Goal: Information Seeking & Learning: Get advice/opinions

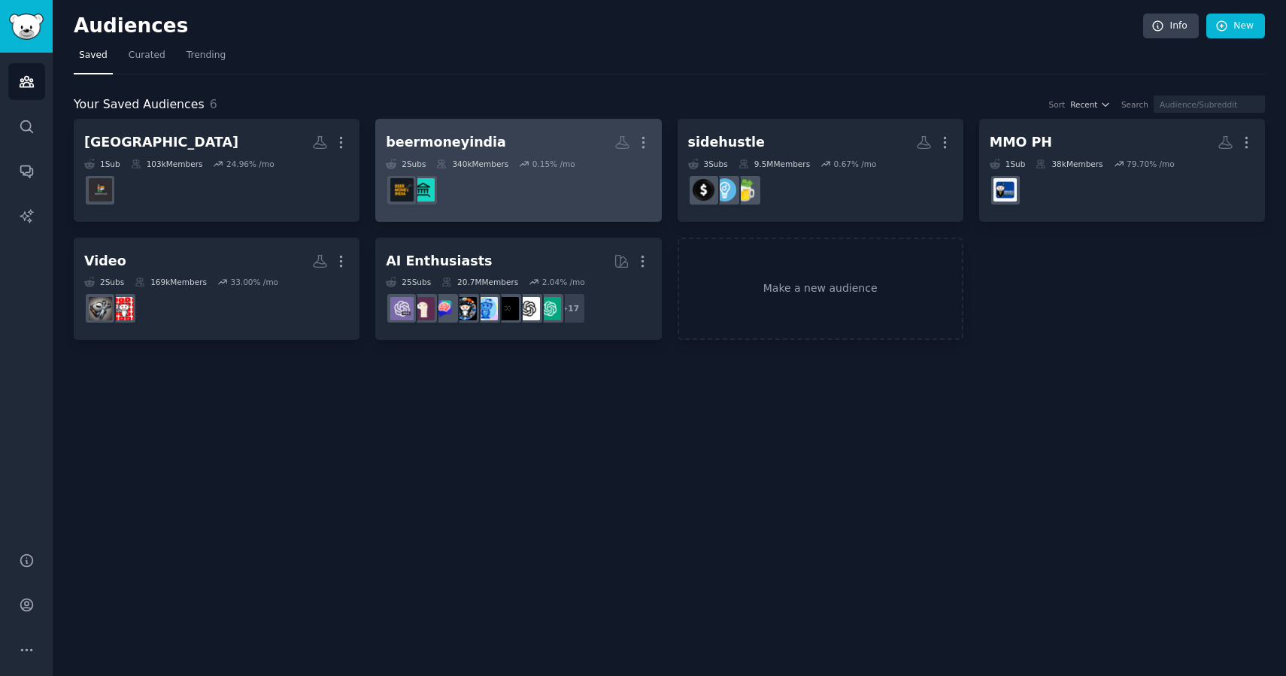
click at [514, 186] on dd at bounding box center [518, 190] width 265 height 42
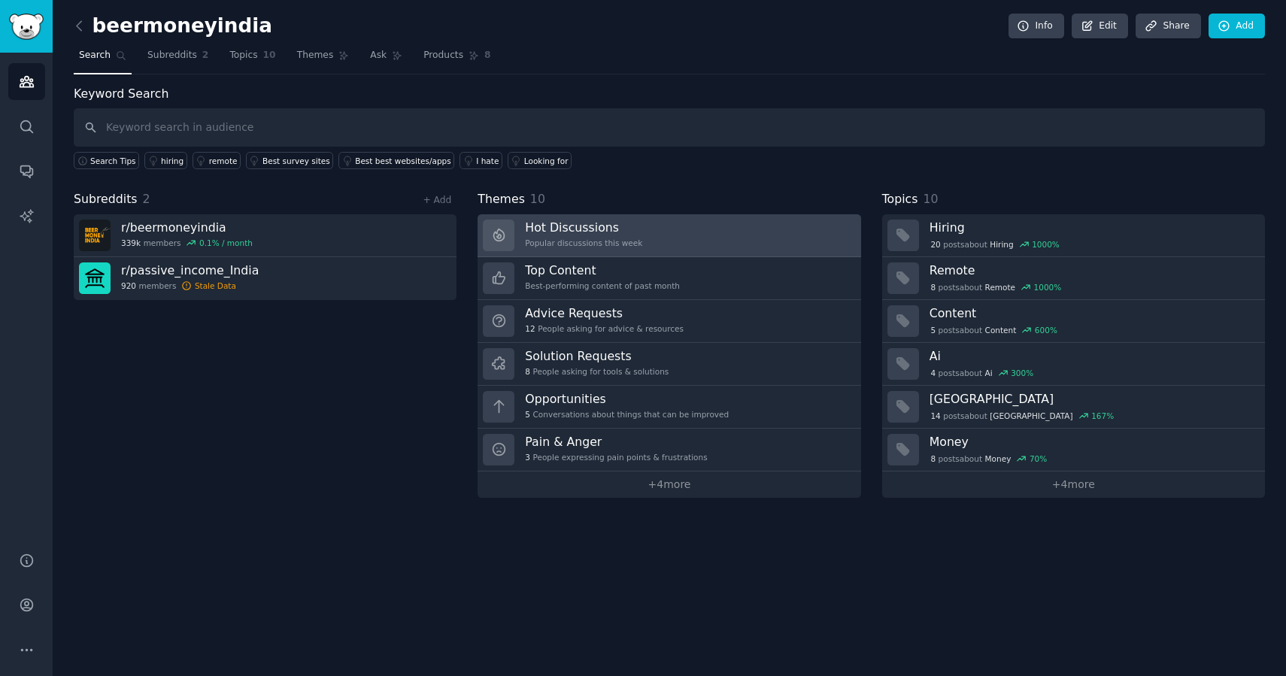
click at [559, 243] on div "Popular discussions this week" at bounding box center [583, 243] width 117 height 11
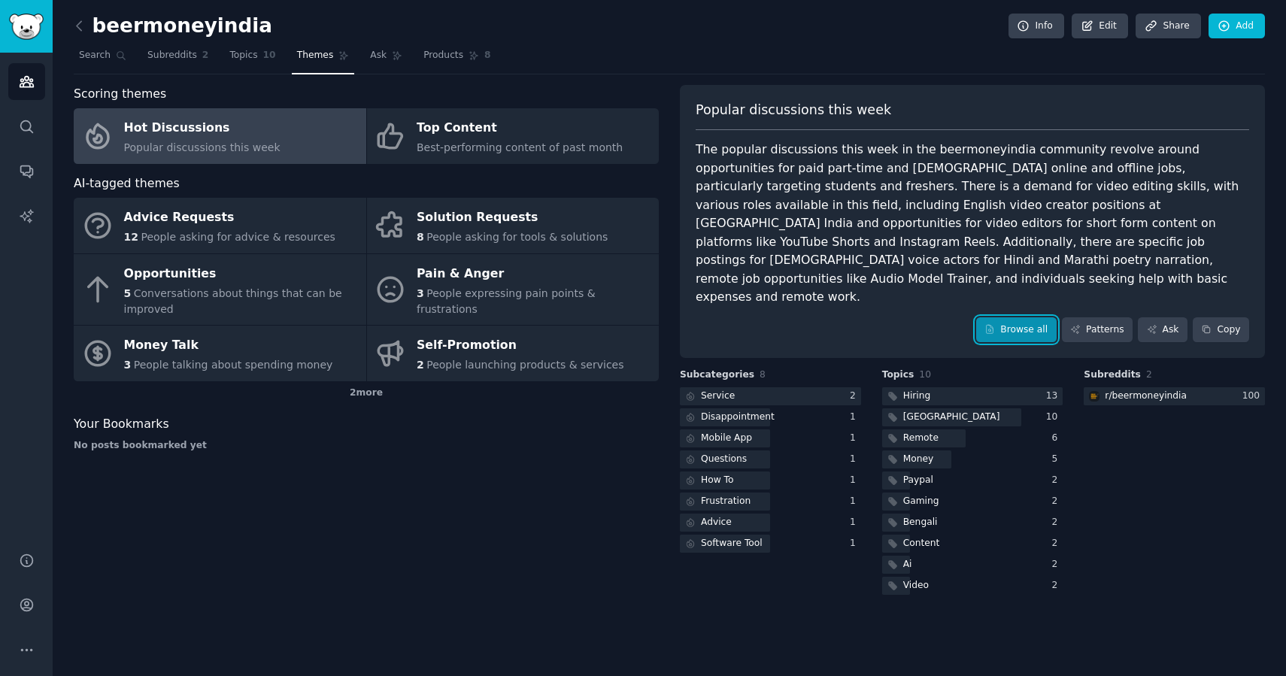
click at [1024, 317] on link "Browse all" at bounding box center [1016, 330] width 80 height 26
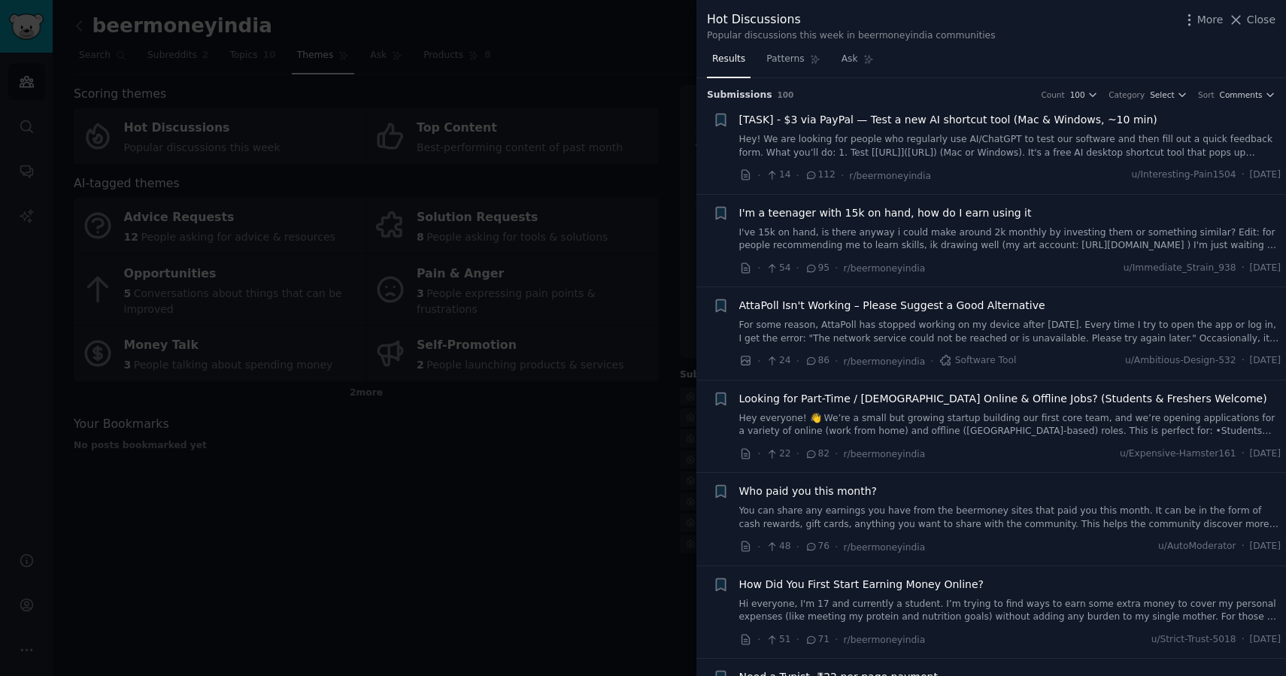
click at [1242, 100] on h3 "Submission s 100 Count 100 Category Select Sort Comments" at bounding box center [991, 96] width 568 height 14
click at [1241, 95] on span "Comments" at bounding box center [1241, 94] width 43 height 11
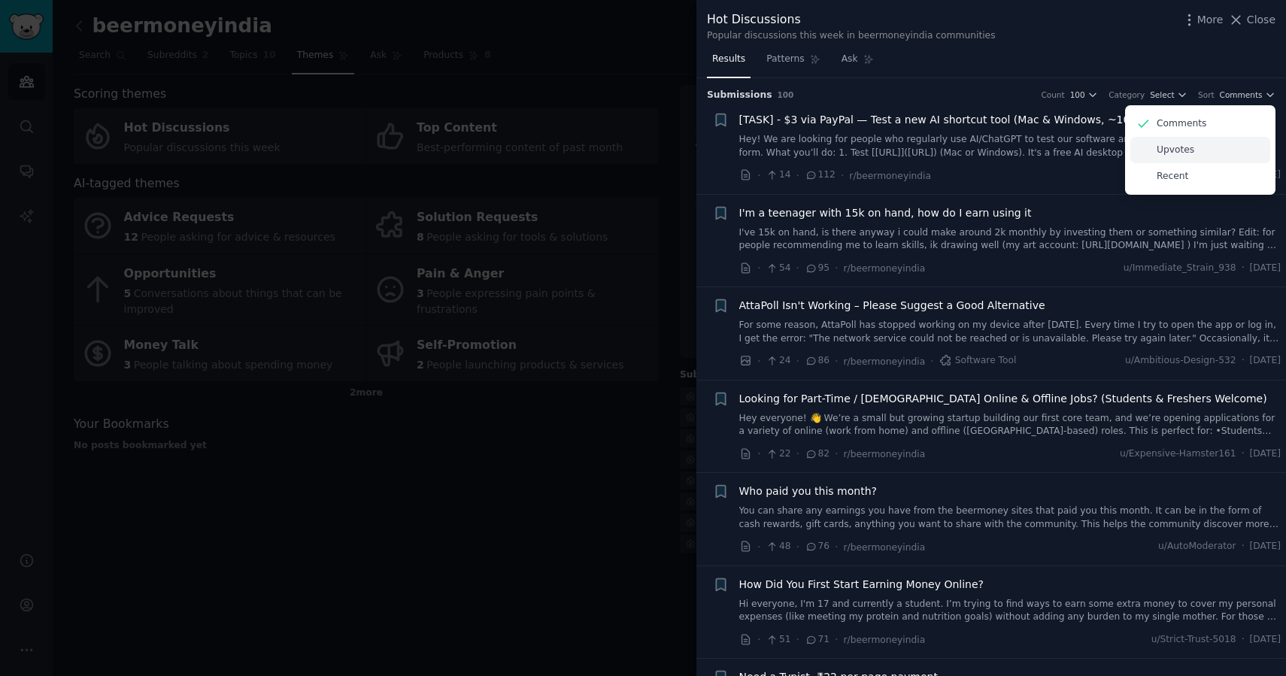
click at [1177, 144] on p "Upvotes" at bounding box center [1176, 151] width 38 height 14
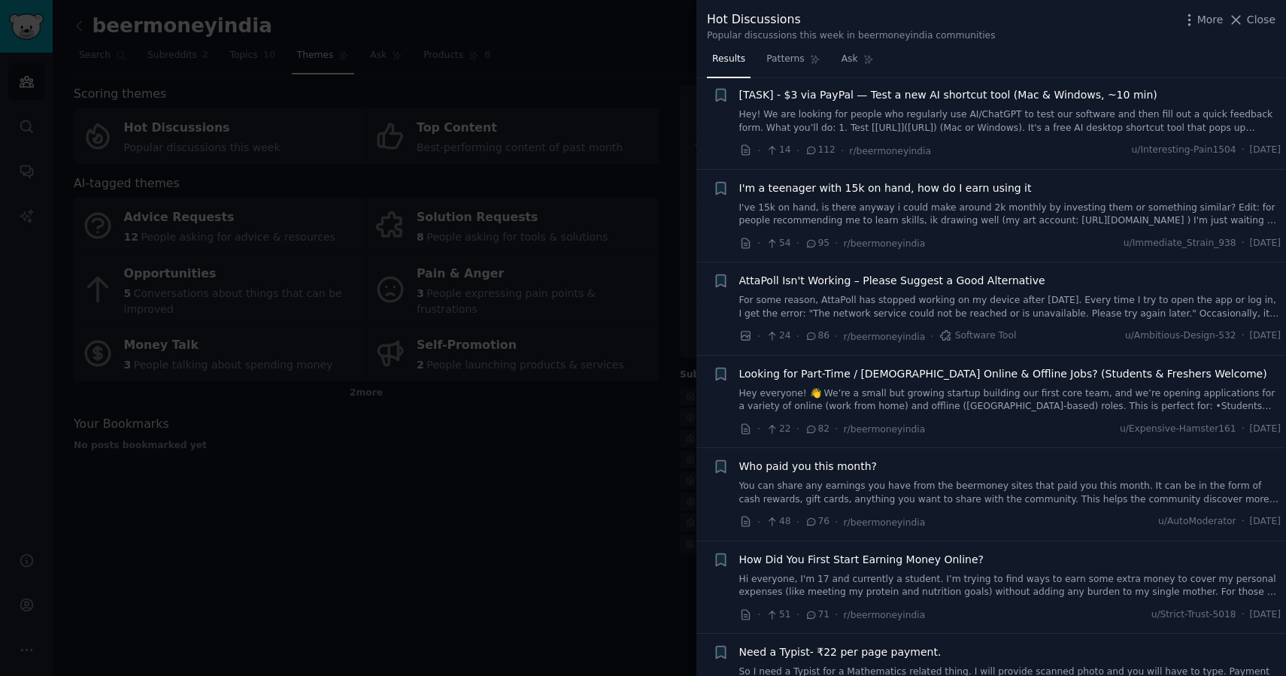
scroll to position [40, 0]
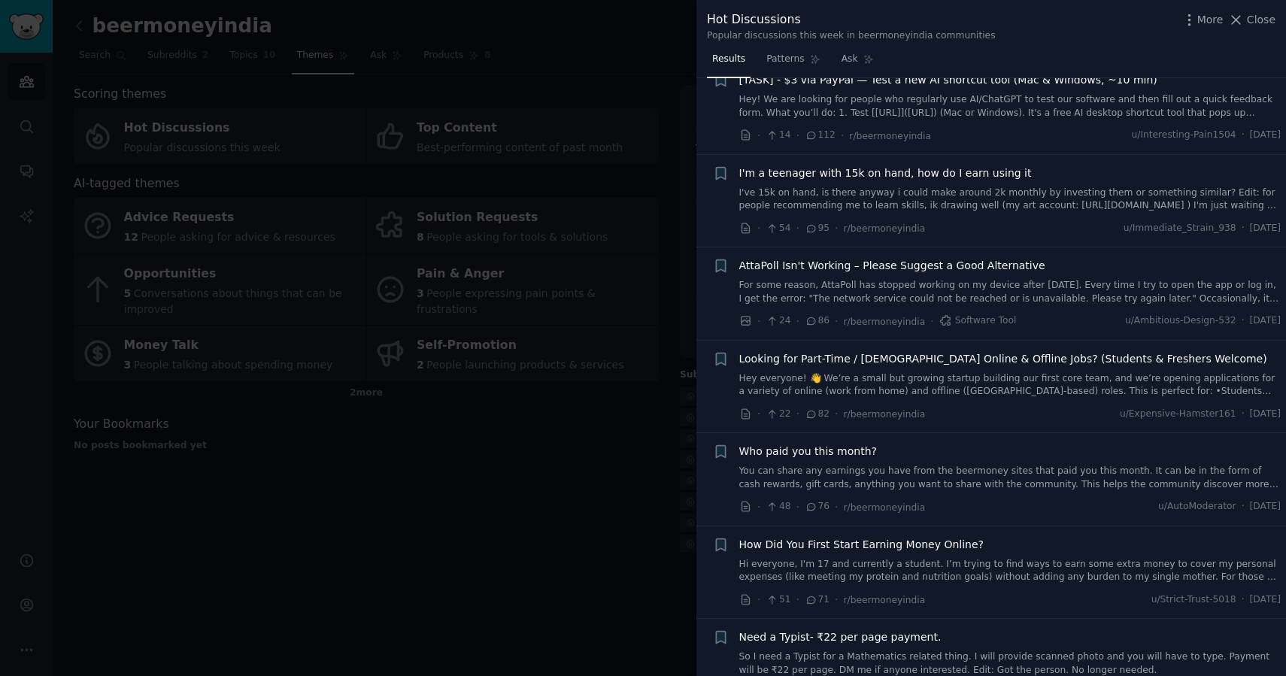
click at [914, 173] on span "I'm a teenager with 15k on hand, how do I earn using it" at bounding box center [885, 173] width 293 height 16
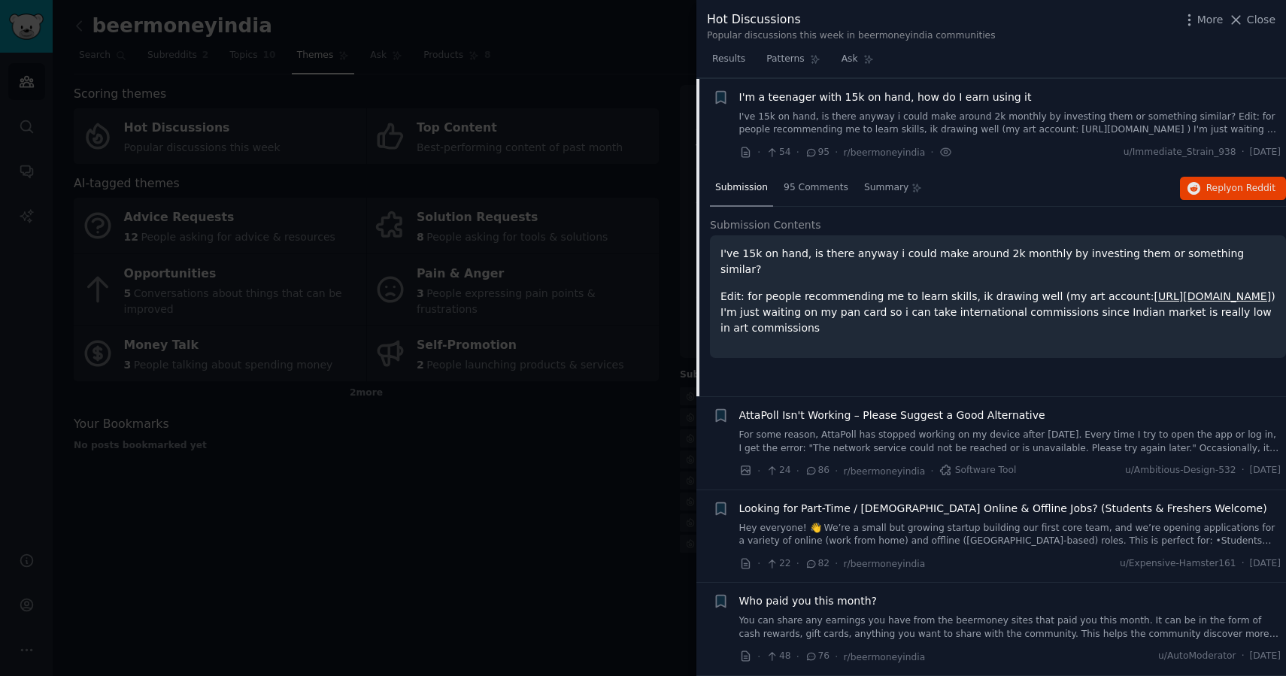
scroll to position [117, 0]
click at [820, 184] on span "95 Comments" at bounding box center [816, 187] width 65 height 14
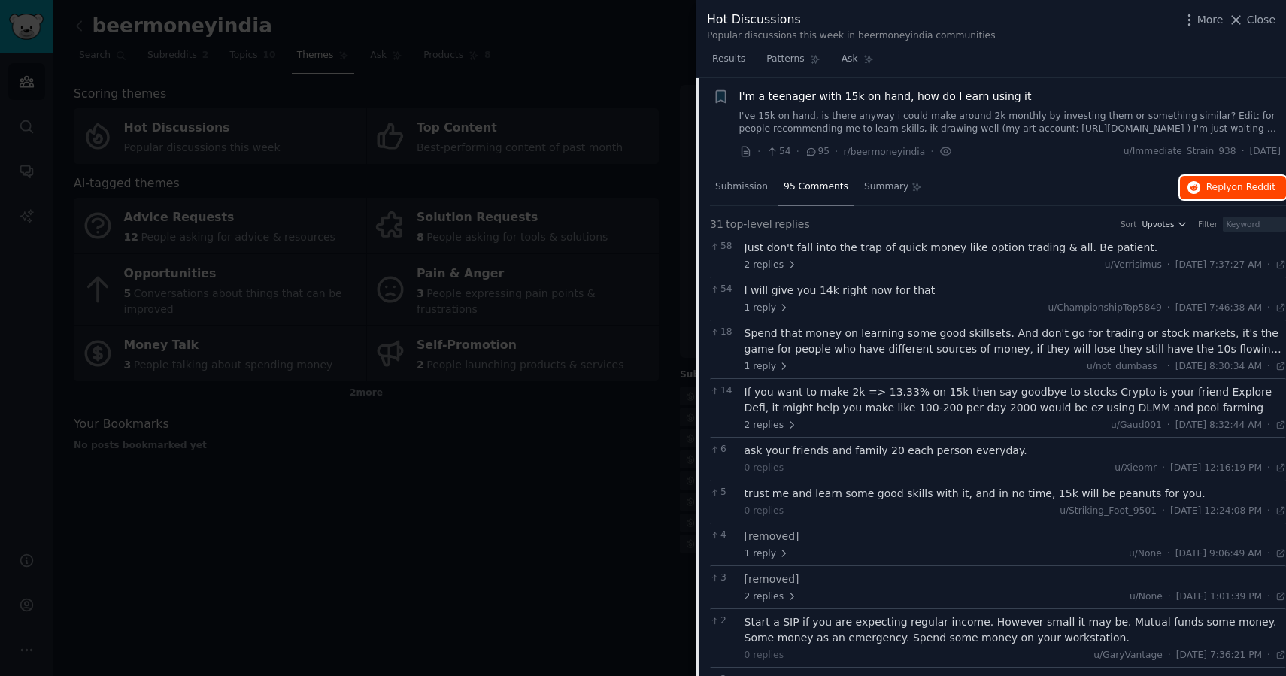
click at [1220, 183] on span "Reply on Reddit" at bounding box center [1240, 188] width 69 height 14
